Goal: Task Accomplishment & Management: Complete application form

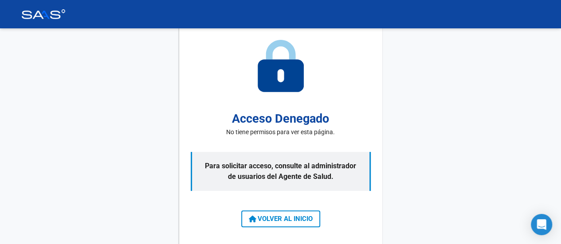
click at [46, 14] on img at bounding box center [43, 14] width 44 height 10
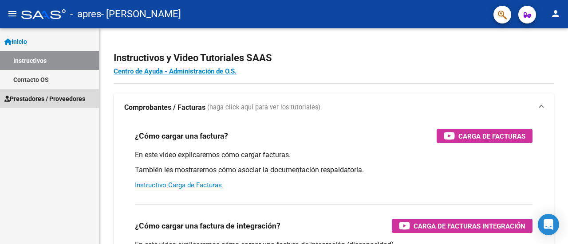
click at [26, 96] on span "Prestadores / Proveedores" at bounding box center [44, 99] width 81 height 10
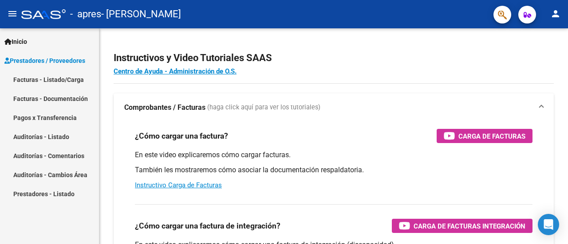
click at [42, 77] on link "Facturas - Listado/Carga" at bounding box center [49, 79] width 99 height 19
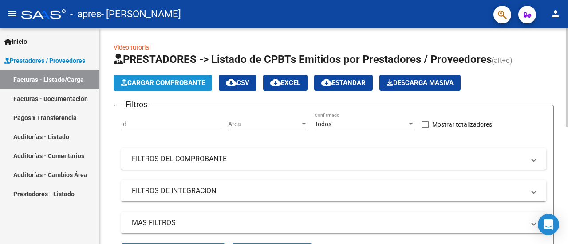
click at [176, 81] on span "Cargar Comprobante" at bounding box center [163, 83] width 84 height 8
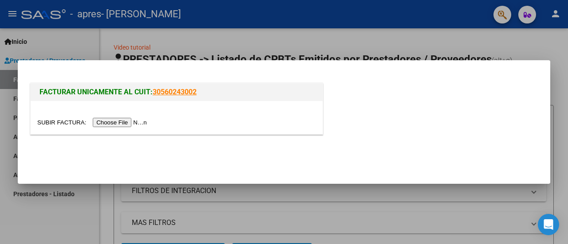
click at [114, 124] on input "file" at bounding box center [93, 122] width 112 height 9
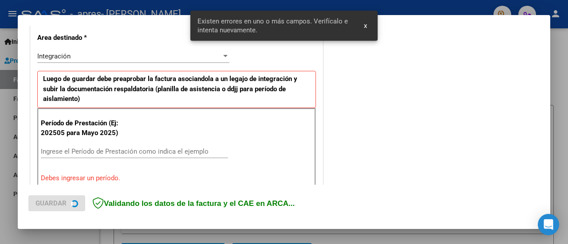
scroll to position [221, 0]
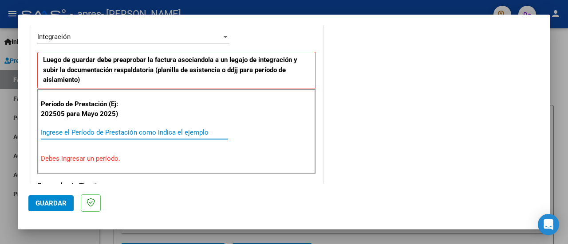
click at [62, 131] on input "Ingrese el Período de Prestación como indica el ejemplo" at bounding box center [134, 133] width 187 height 8
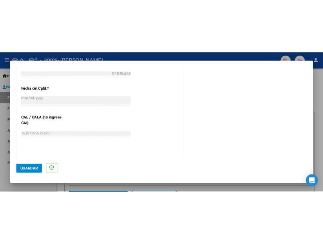
scroll to position [639, 0]
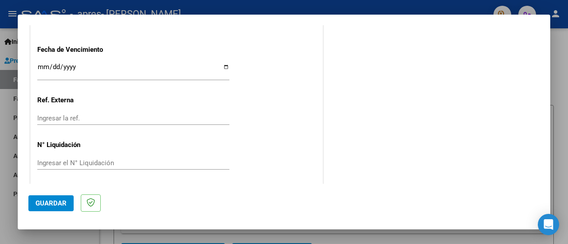
type input "202508"
click at [44, 64] on input "Ingresar la fecha" at bounding box center [133, 70] width 192 height 14
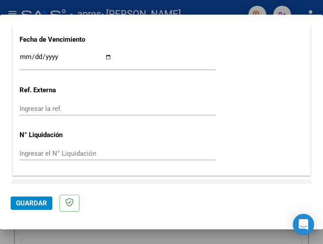
click at [20, 64] on input "Ingresar la fecha" at bounding box center [66, 60] width 92 height 14
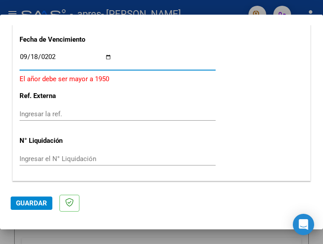
type input "[DATE]"
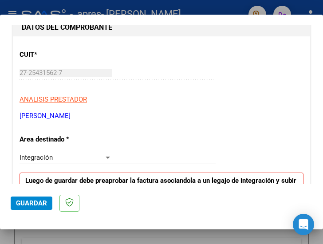
scroll to position [166, 0]
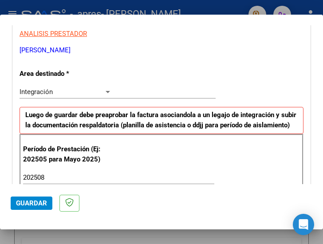
click at [106, 91] on div at bounding box center [108, 92] width 4 height 2
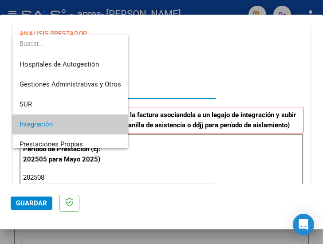
scroll to position [33, 0]
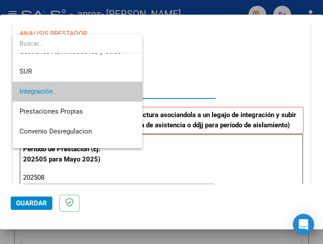
click at [105, 91] on span "Integración" at bounding box center [78, 92] width 116 height 20
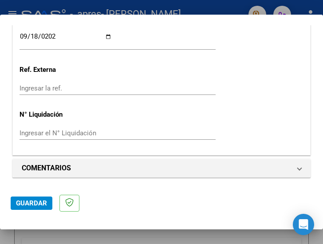
scroll to position [667, 0]
click at [34, 203] on span "Guardar" at bounding box center [31, 203] width 31 height 8
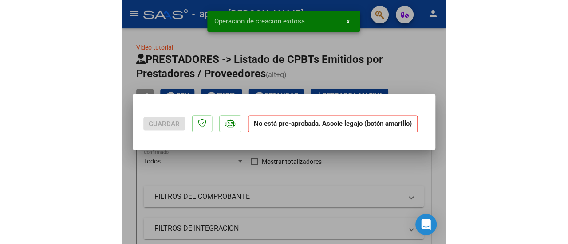
scroll to position [0, 0]
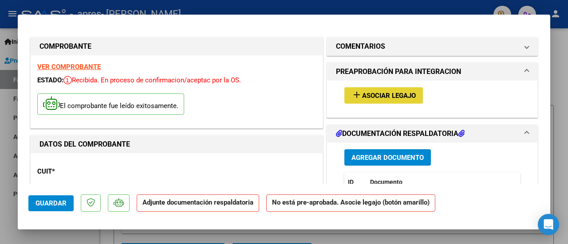
click at [316, 92] on span "Asociar Legajo" at bounding box center [389, 96] width 54 height 8
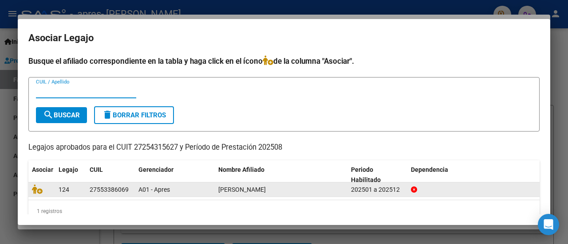
click at [112, 189] on div "27553386069" at bounding box center [109, 190] width 39 height 10
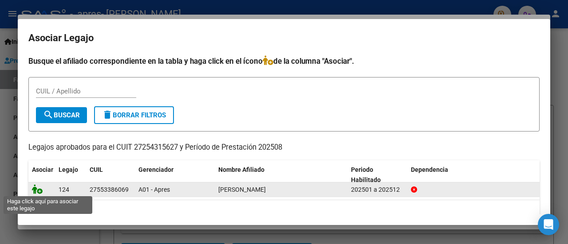
click at [38, 190] on icon at bounding box center [37, 190] width 11 height 10
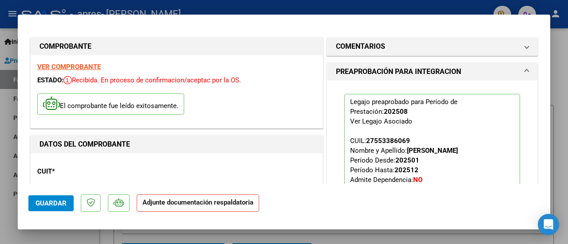
click at [61, 203] on span "Guardar" at bounding box center [50, 204] width 31 height 8
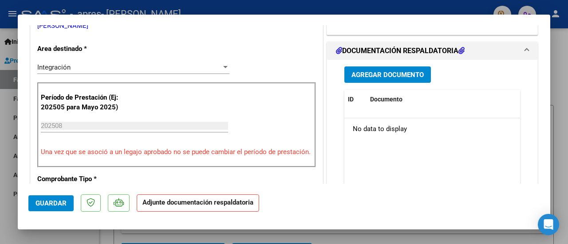
scroll to position [190, 0]
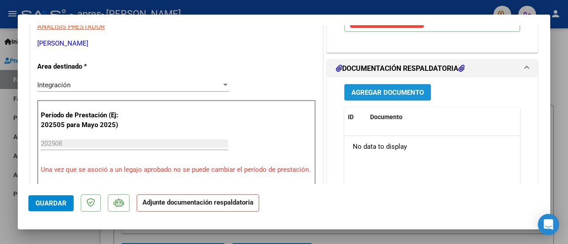
click at [316, 89] on span "Agregar Documento" at bounding box center [387, 93] width 72 height 8
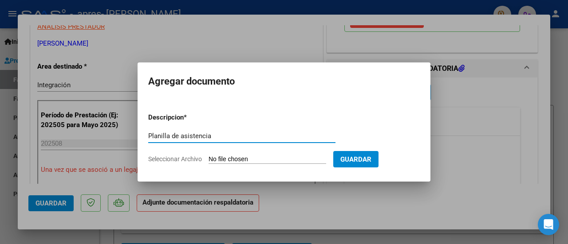
type input "Planilla de asistencia"
click at [247, 158] on input "Seleccionar Archivo" at bounding box center [268, 160] width 118 height 8
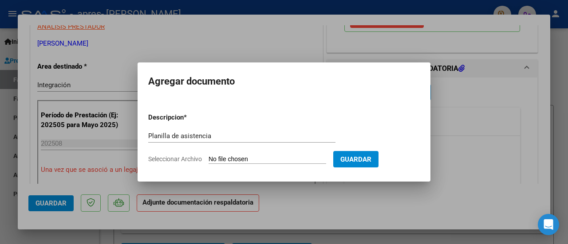
type input "C:\fakepath\ASISTENCIA AGOSTO - [PERSON_NAME] - TOcup.pdf"
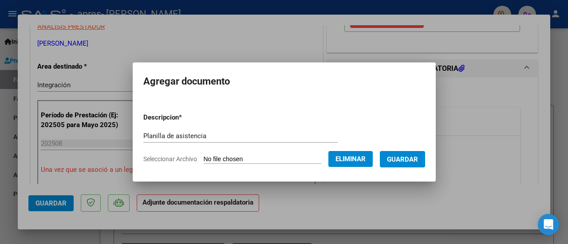
click at [316, 157] on span "Guardar" at bounding box center [402, 160] width 31 height 8
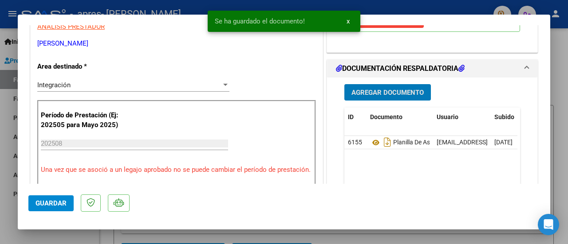
click at [316, 89] on span "Agregar Documento" at bounding box center [387, 93] width 72 height 8
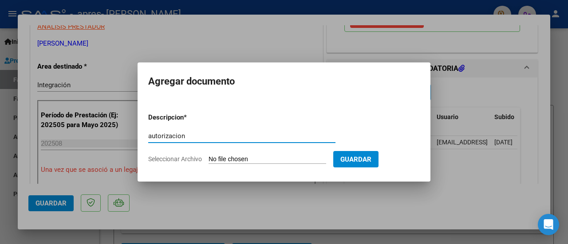
type input "autorizacion"
click at [235, 161] on input "Seleccionar Archivo" at bounding box center [268, 160] width 118 height 8
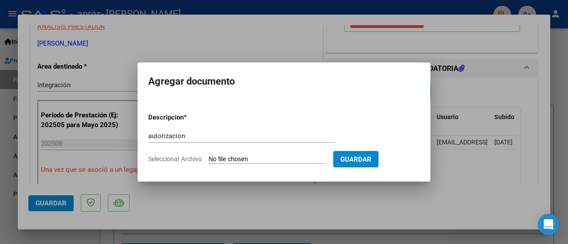
type input "C:\fakepath\AUTORIZACION TO 2025.pdf"
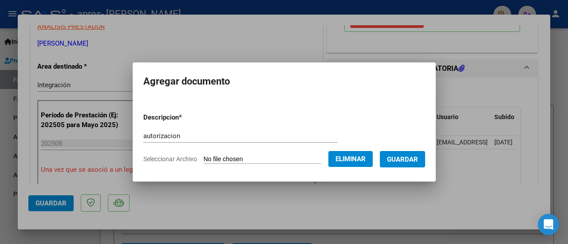
click at [316, 159] on span "Guardar" at bounding box center [402, 160] width 31 height 8
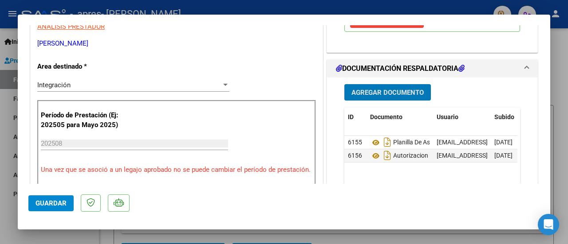
click at [41, 204] on span "Guardar" at bounding box center [50, 204] width 31 height 8
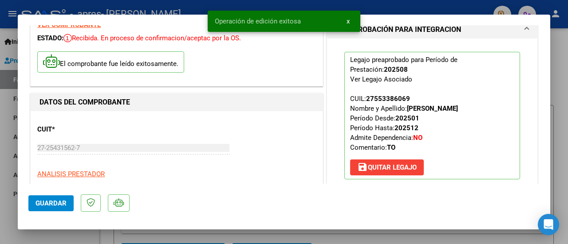
scroll to position [0, 0]
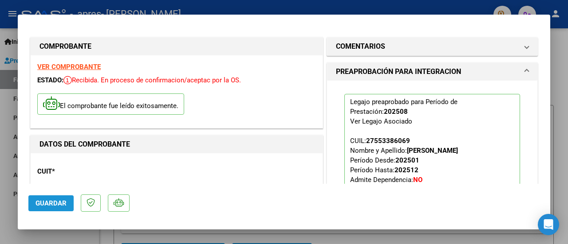
click at [50, 205] on span "Guardar" at bounding box center [50, 204] width 31 height 8
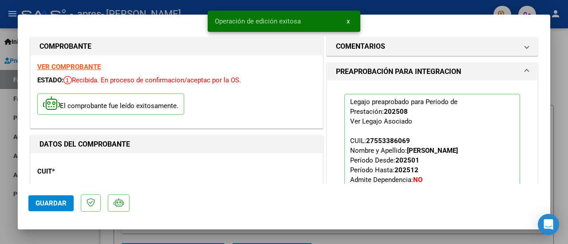
click at [316, 4] on div at bounding box center [284, 122] width 568 height 244
type input "$ 0,00"
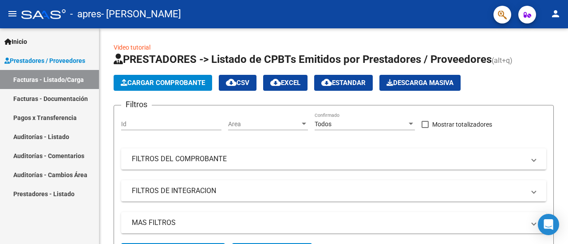
click at [72, 96] on link "Facturas - Documentación" at bounding box center [49, 98] width 99 height 19
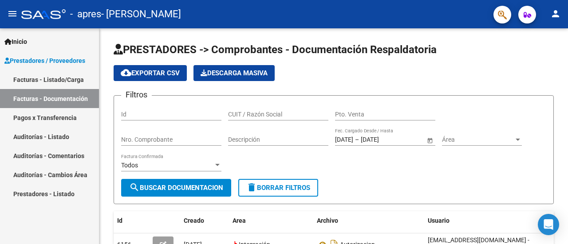
click at [28, 79] on link "Facturas - Listado/Carga" at bounding box center [49, 79] width 99 height 19
